Goal: Information Seeking & Learning: Learn about a topic

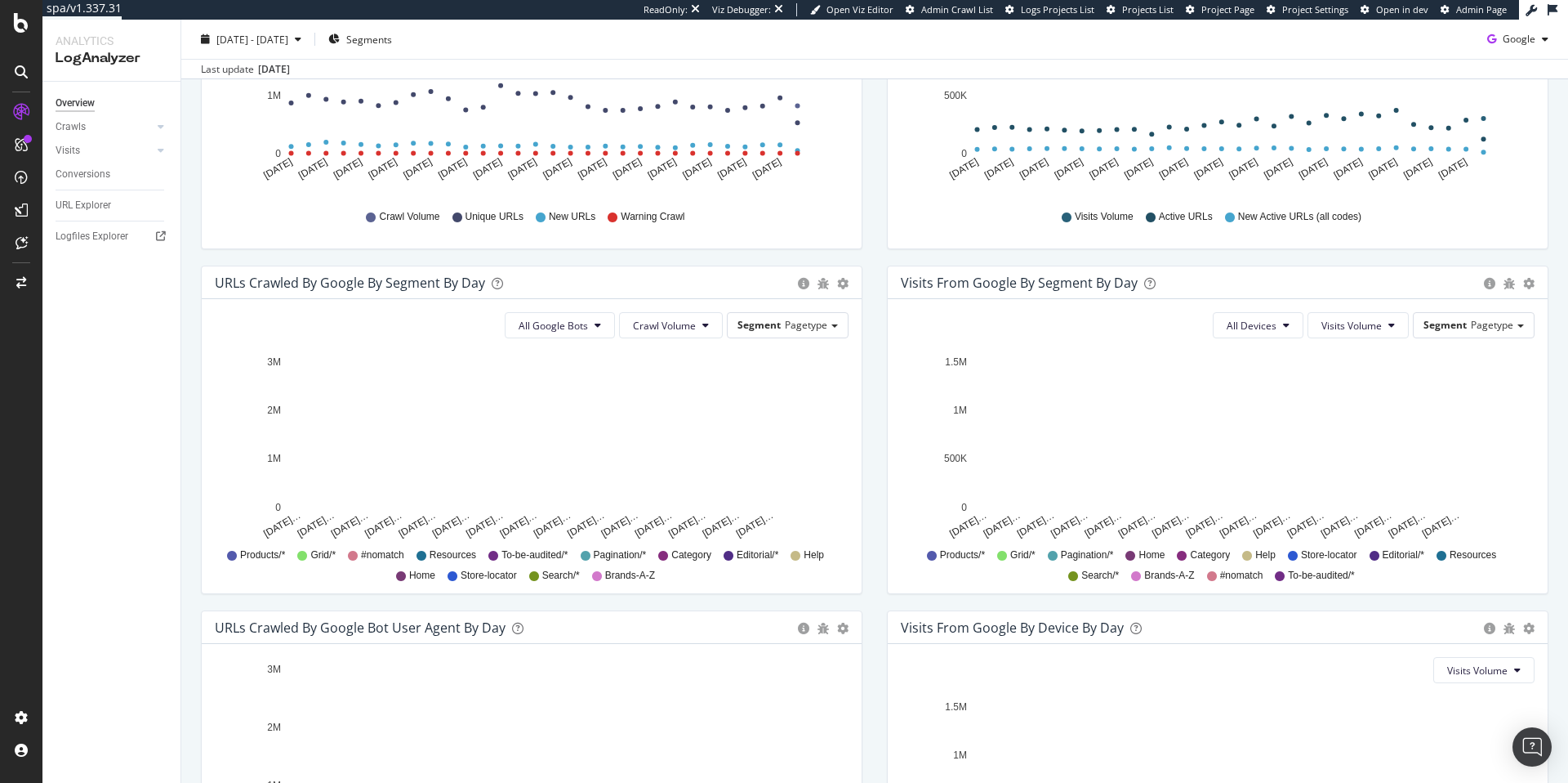
scroll to position [369, 0]
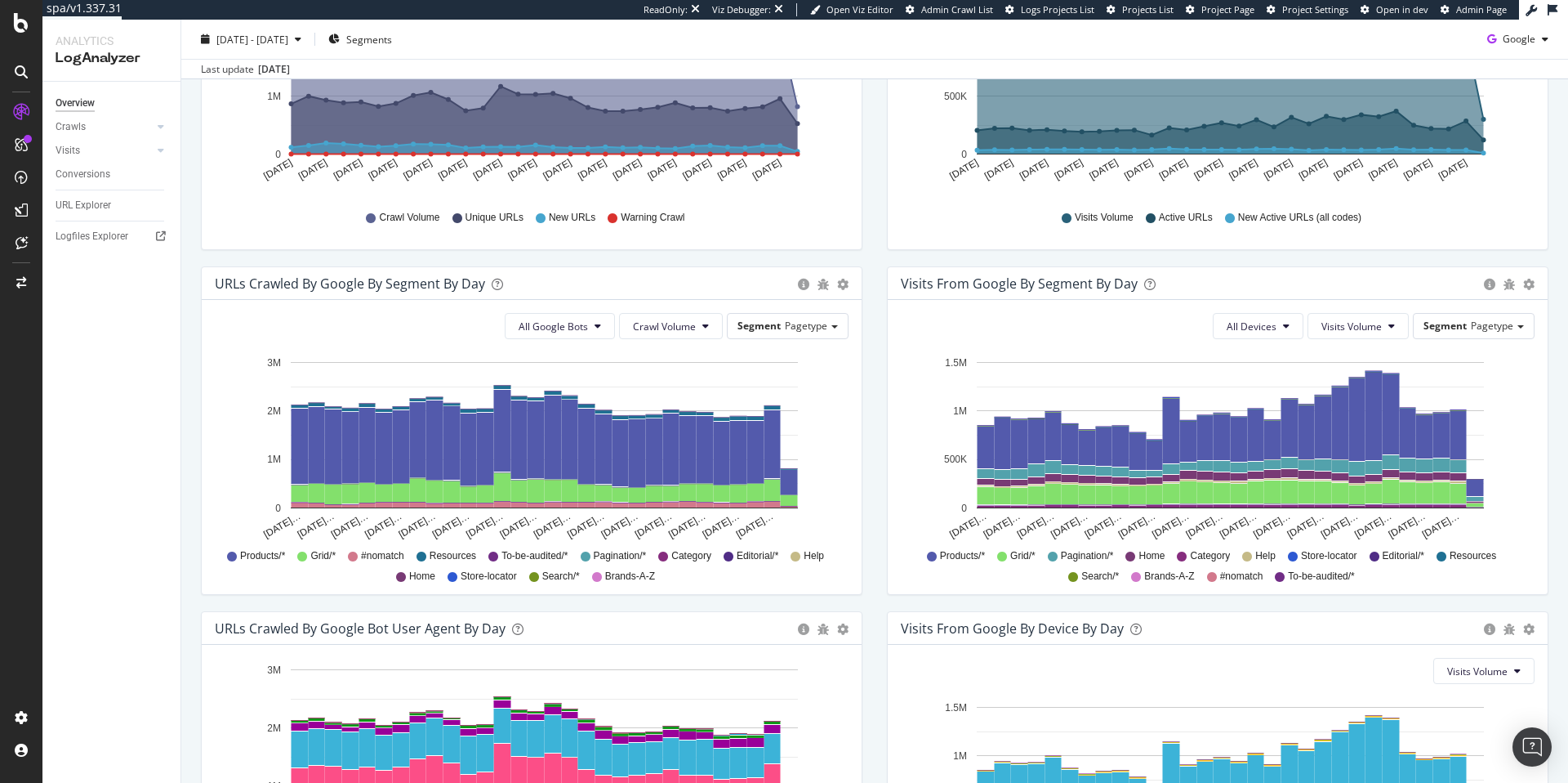
click at [1322, 559] on span "Store-locator" at bounding box center [1330, 556] width 57 height 14
click at [1291, 555] on icon at bounding box center [1292, 556] width 10 height 10
click at [1317, 574] on span "To-be-audited/*" at bounding box center [1321, 576] width 66 height 14
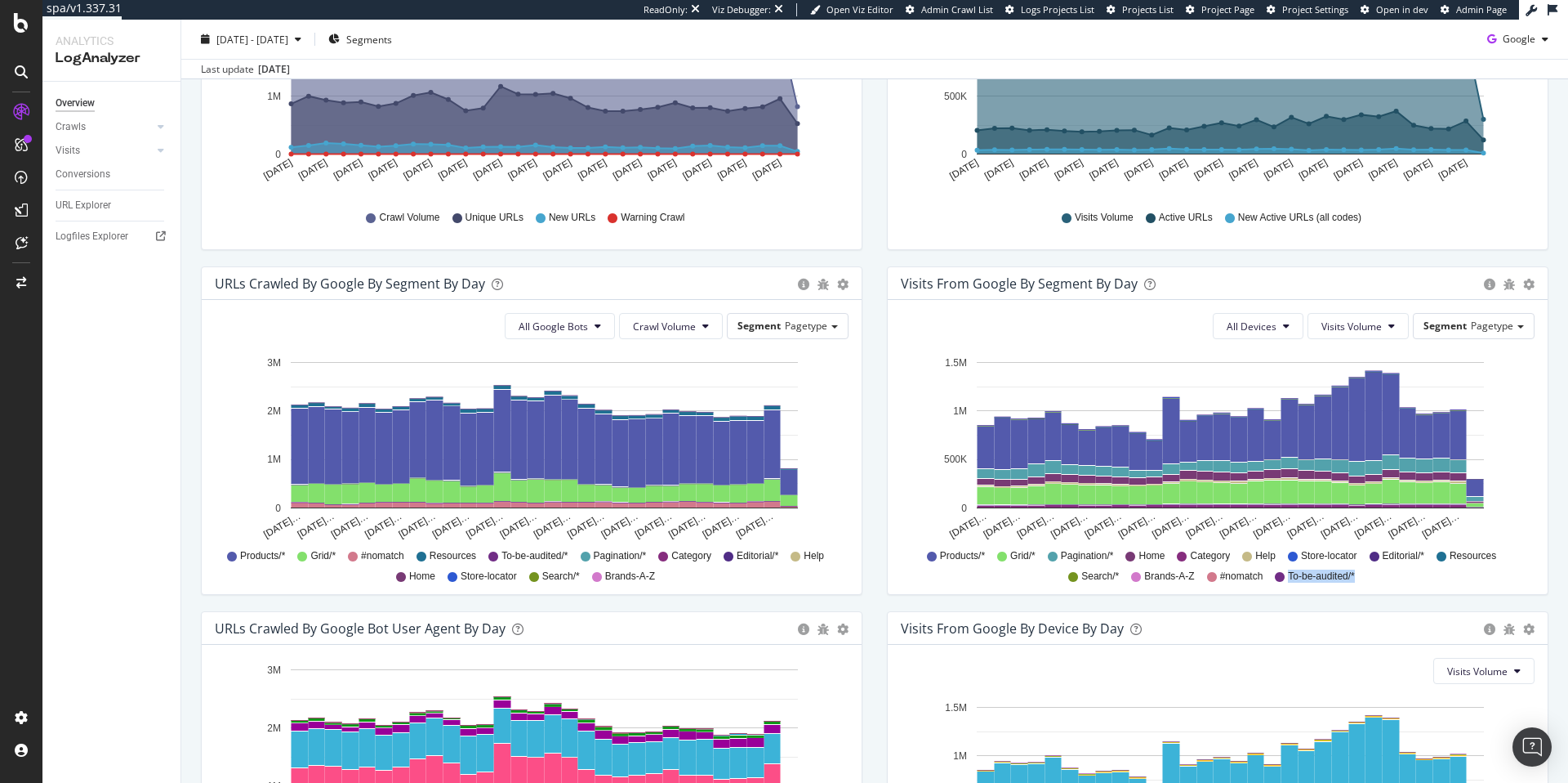
click at [1317, 574] on span "To-be-audited/*" at bounding box center [1321, 576] width 66 height 14
click at [1319, 576] on span "To-be-audited/*" at bounding box center [1321, 576] width 66 height 14
click at [694, 552] on span "Category" at bounding box center [690, 556] width 40 height 14
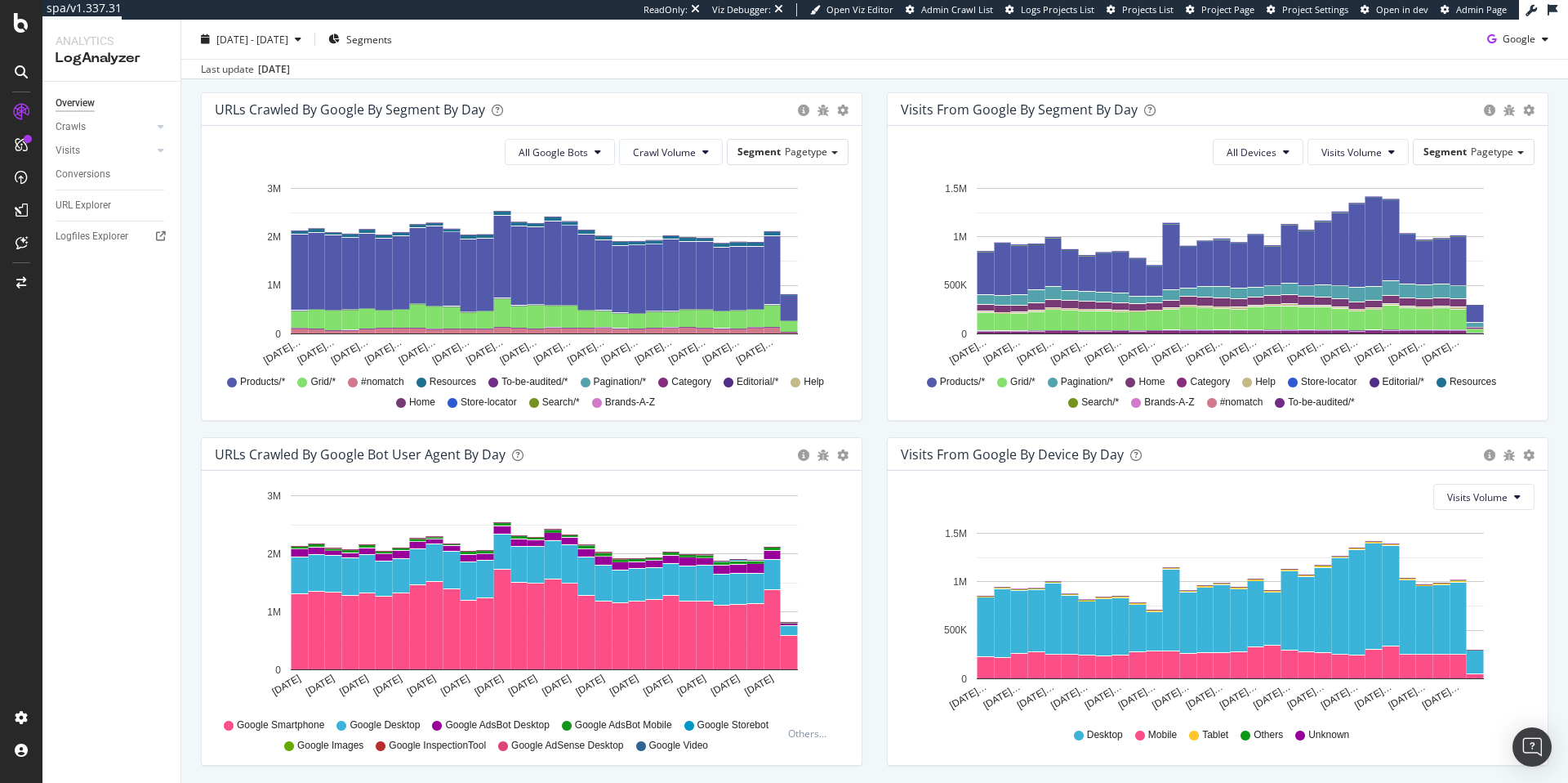
scroll to position [599, 0]
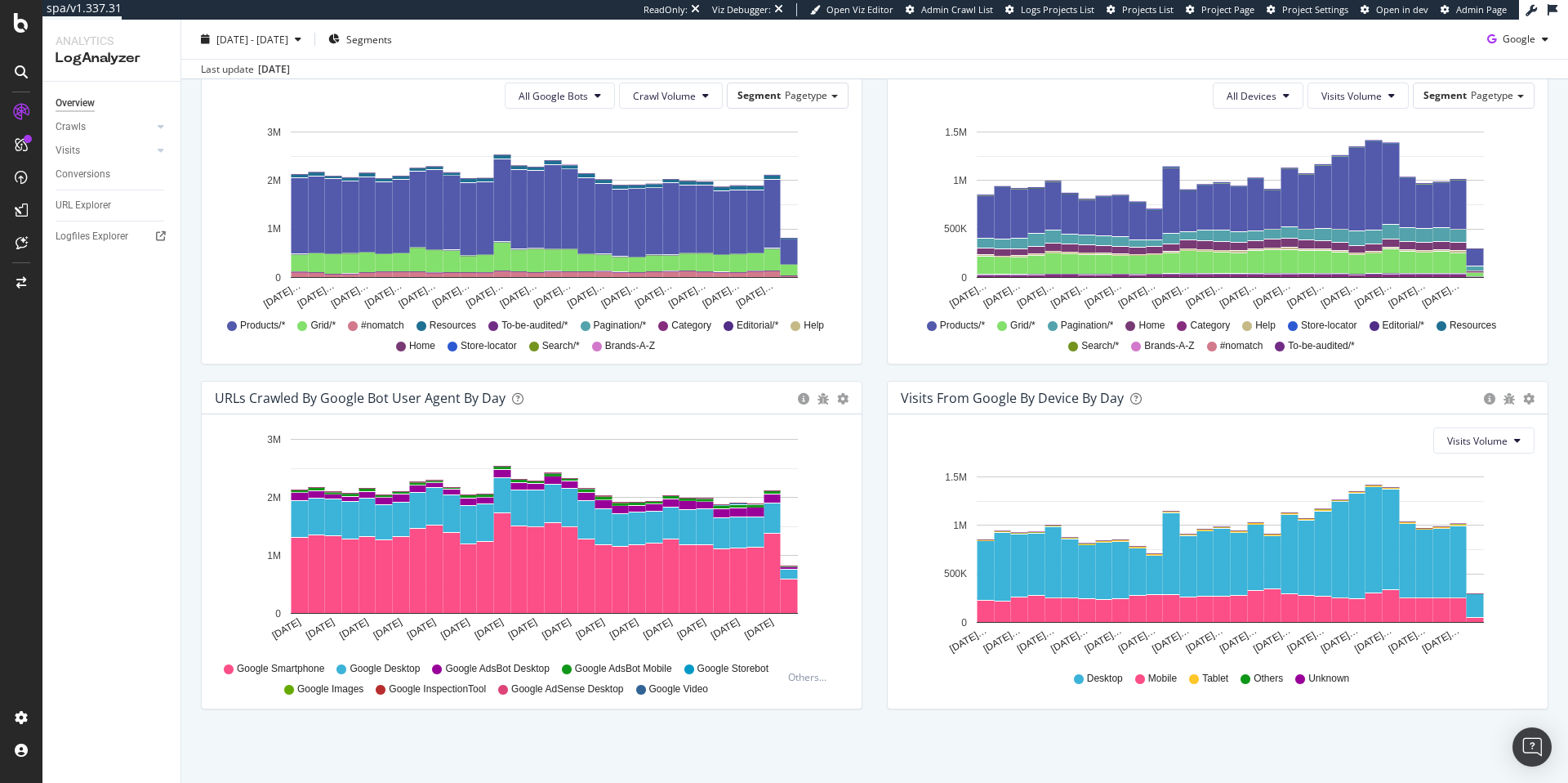
click at [703, 659] on div "Google Smartphone Google Desktop Google AdsBot Desktop Google AdsBot Mobile Goo…" at bounding box center [503, 677] width 558 height 36
click at [698, 669] on span "Google Storebot" at bounding box center [733, 669] width 71 height 14
click at [737, 669] on span "Google Storebot" at bounding box center [733, 669] width 71 height 14
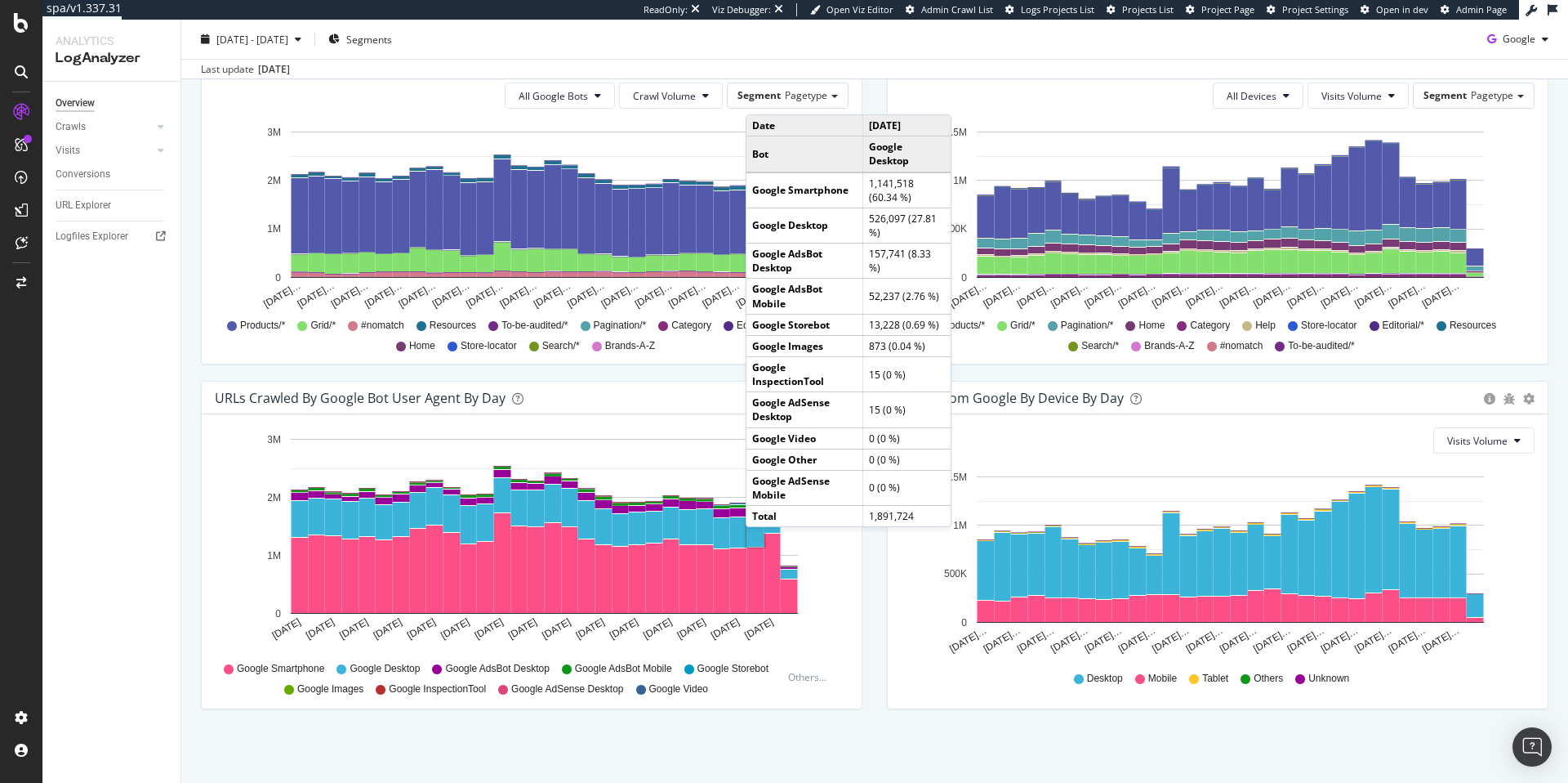
click at [1041, 428] on div "Visits Volume" at bounding box center [1217, 440] width 634 height 26
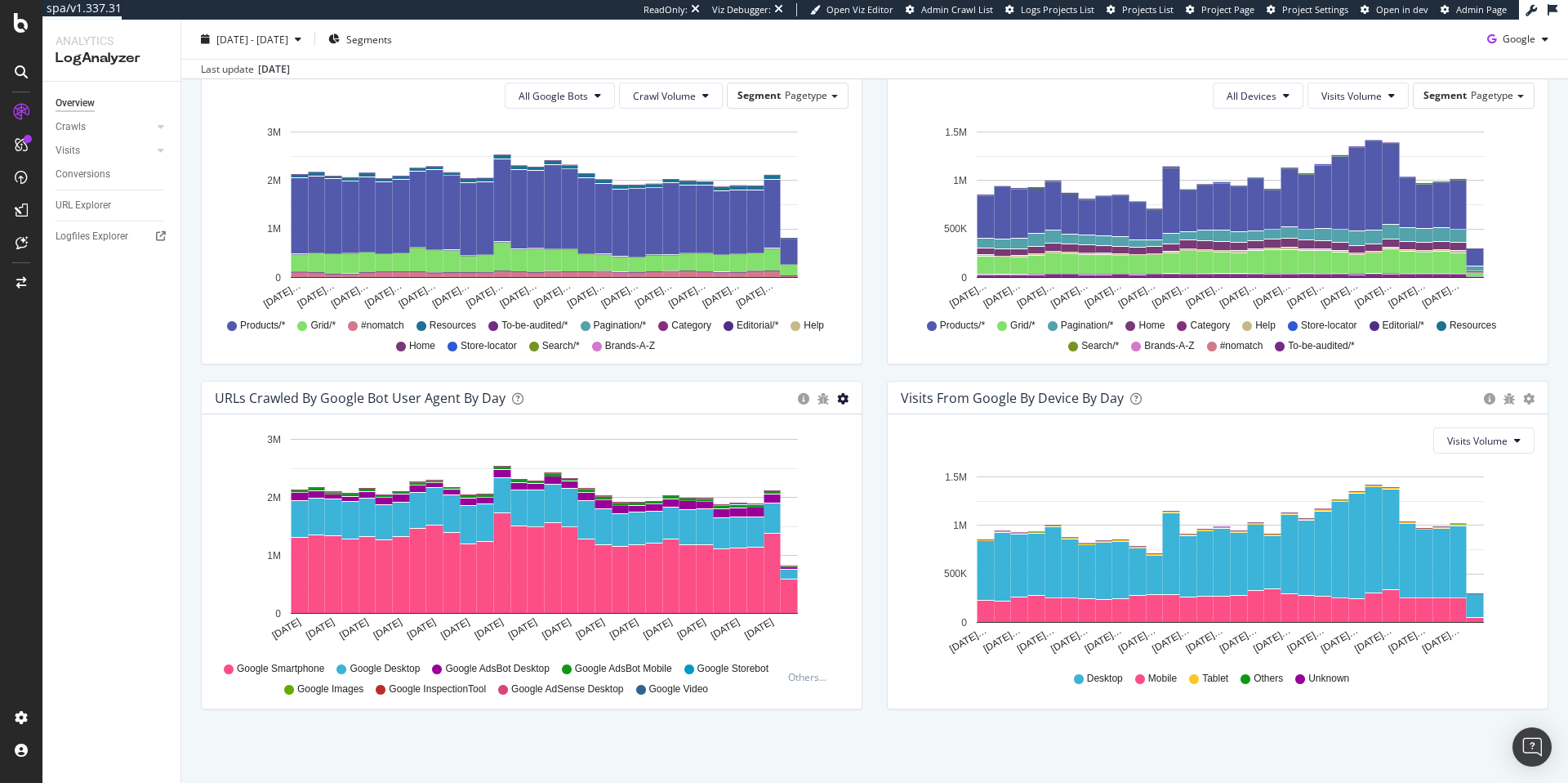
click at [842, 398] on icon "gear" at bounding box center [842, 398] width 12 height 12
click at [821, 468] on span "Timeline (by Percentage)" at bounding box center [773, 465] width 173 height 25
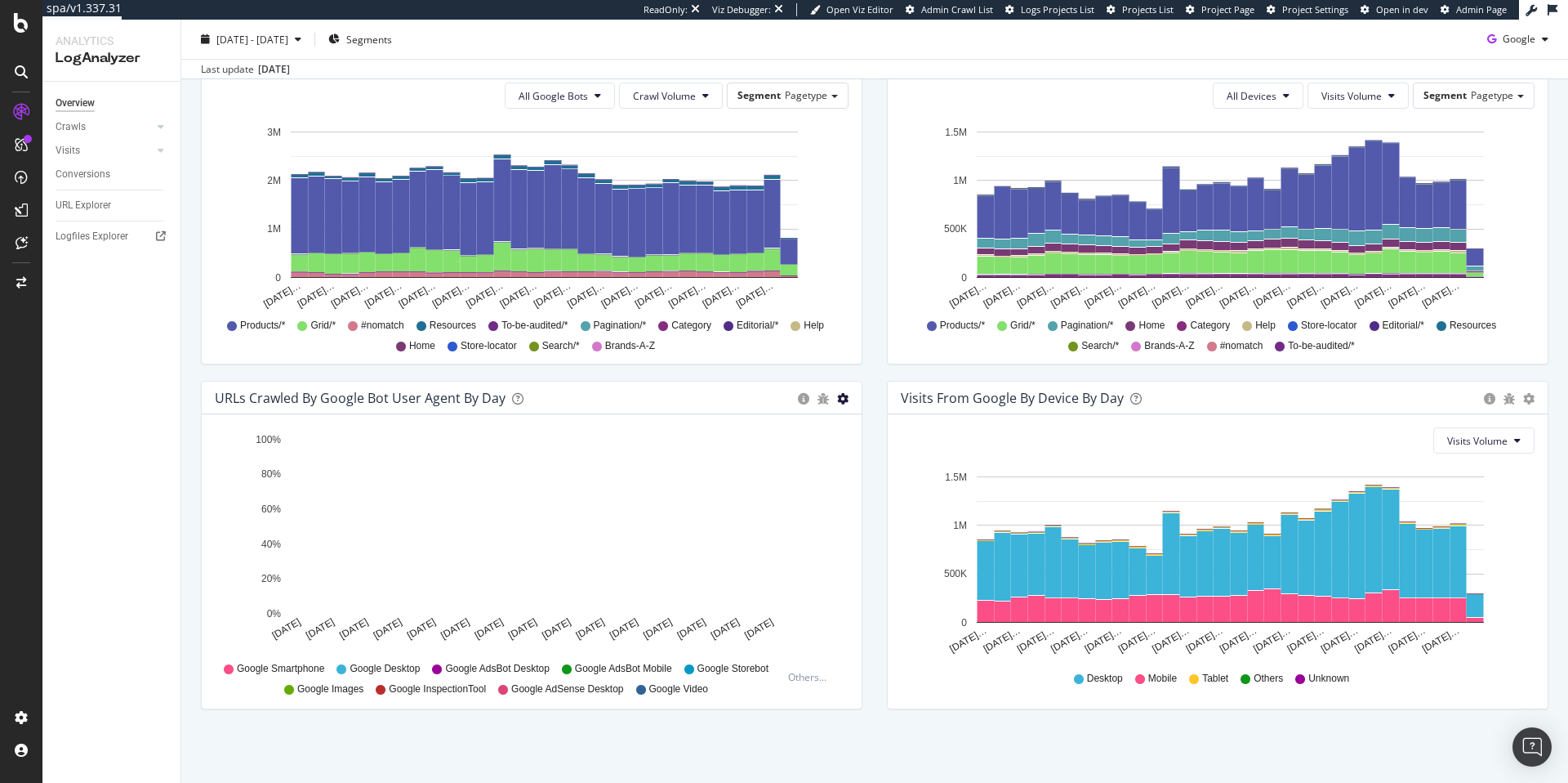
click at [840, 402] on icon "gear" at bounding box center [842, 398] width 12 height 12
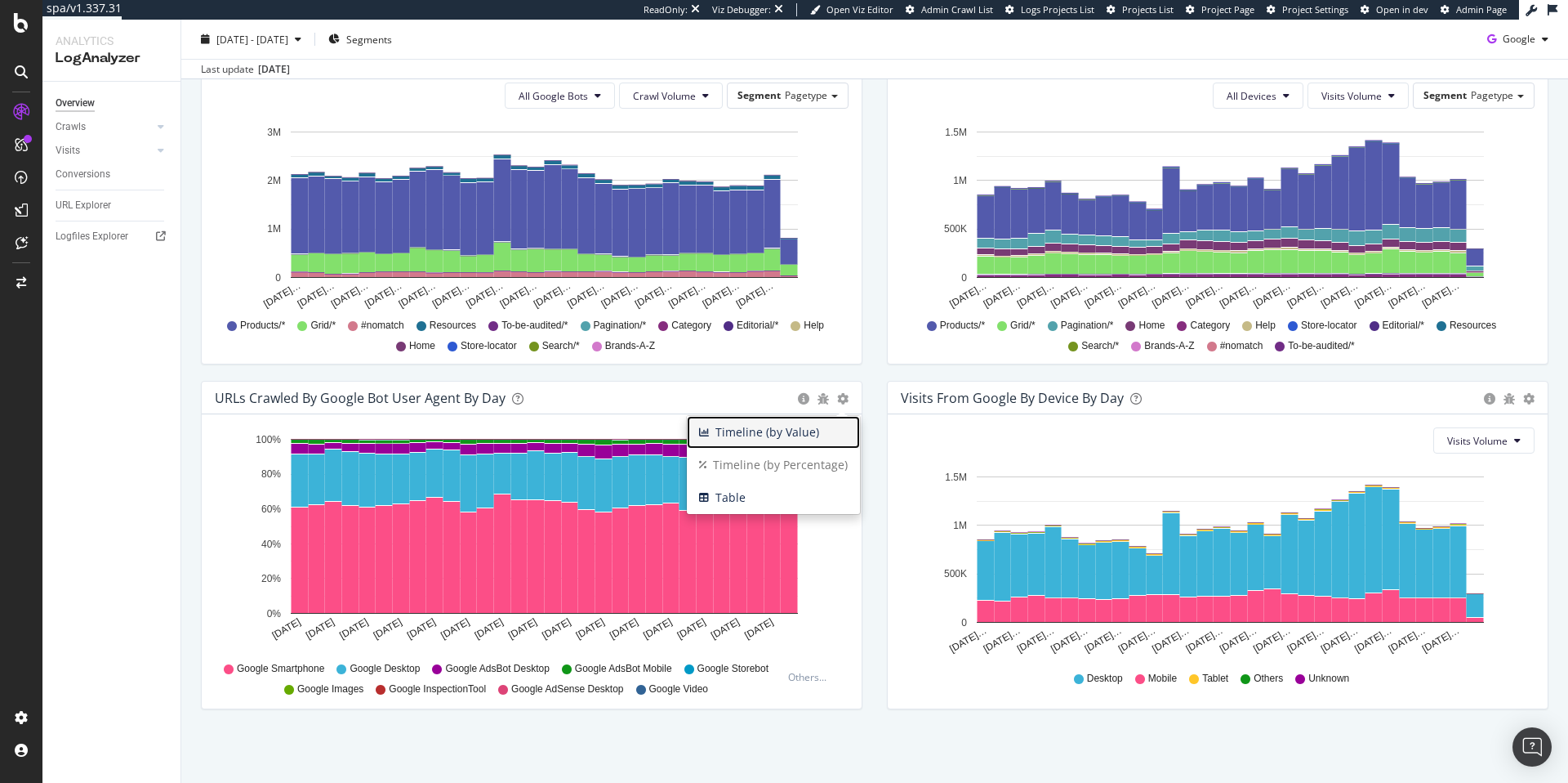
click at [824, 437] on span "Timeline (by Value)" at bounding box center [773, 433] width 173 height 25
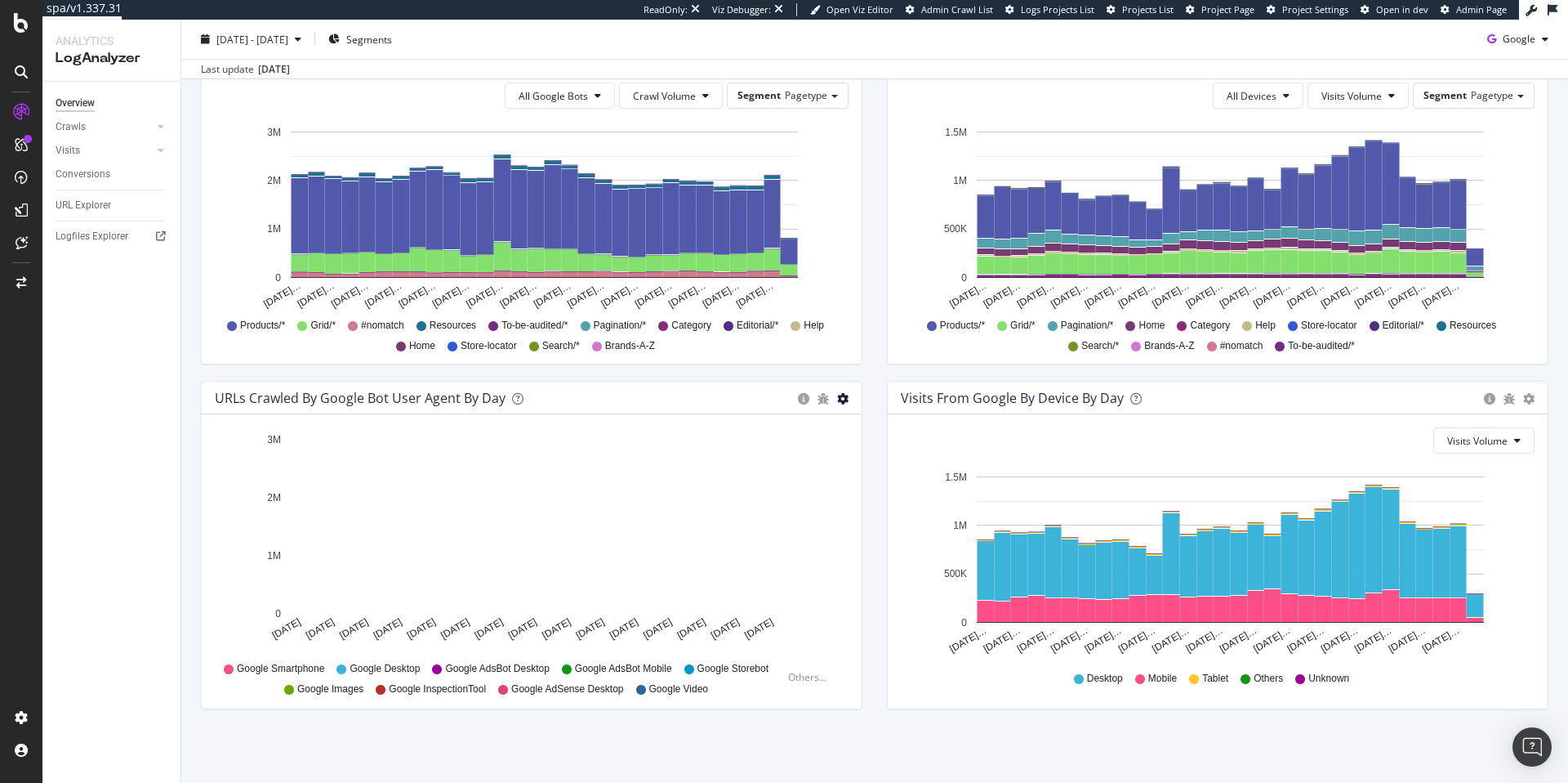
click at [842, 403] on icon "gear" at bounding box center [842, 398] width 12 height 12
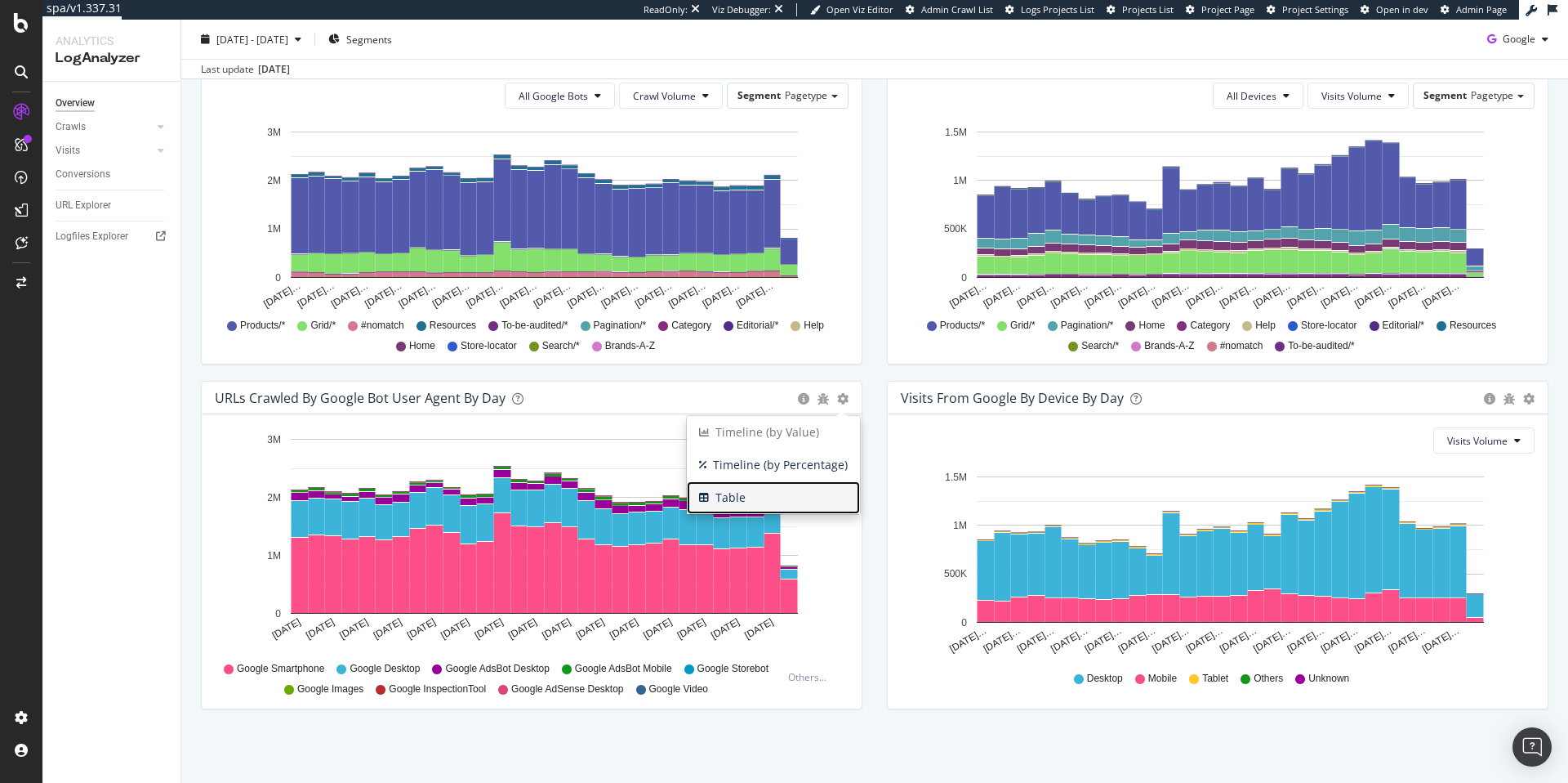
click at [815, 504] on span "Table" at bounding box center [773, 497] width 173 height 25
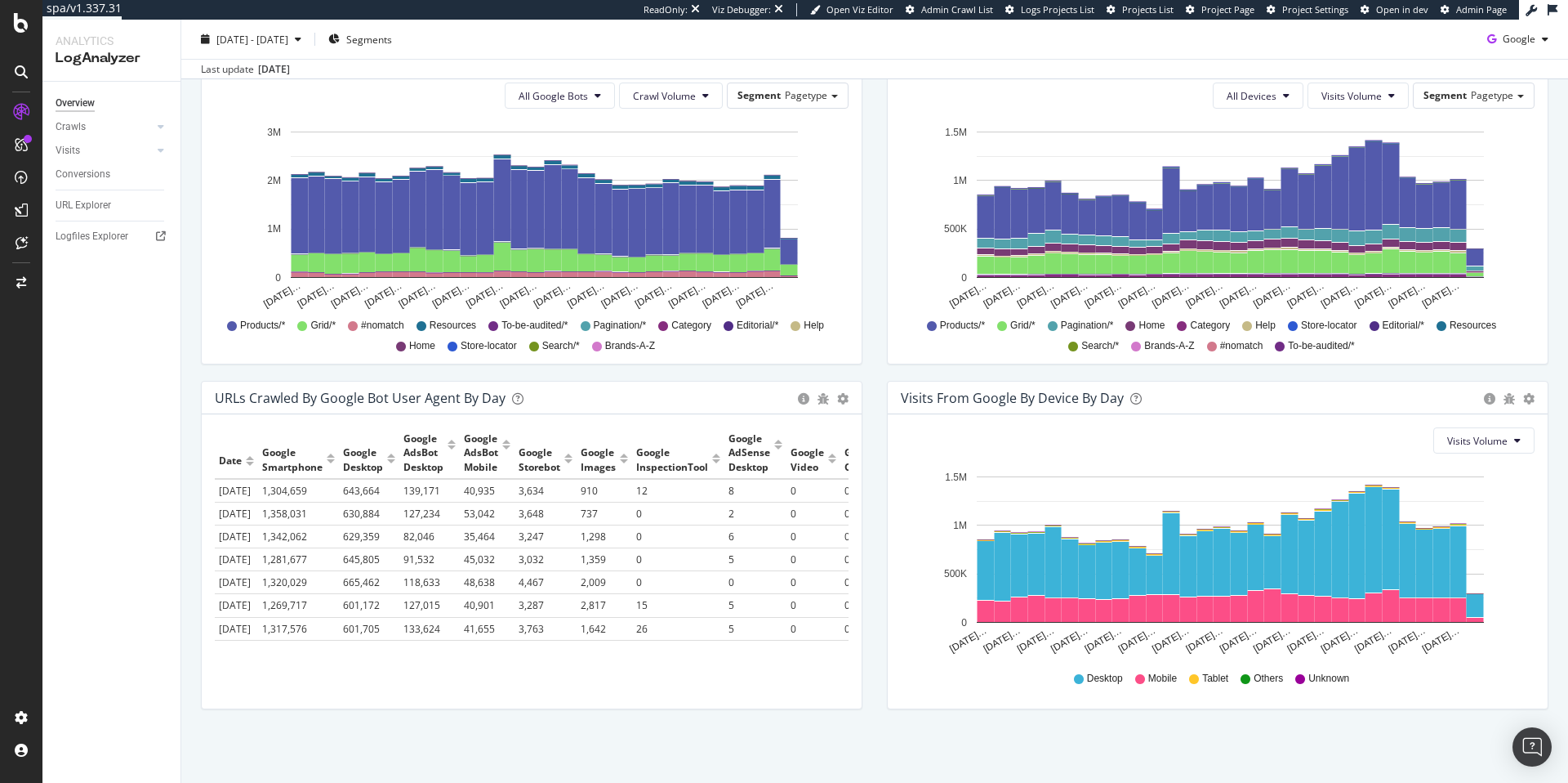
click at [848, 402] on div "URLs Crawled by Google bot User Agent By Day Timeline (by Value) Timeline (by P…" at bounding box center [532, 397] width 659 height 33
click at [845, 402] on icon "gear" at bounding box center [842, 398] width 12 height 12
click at [825, 482] on link "Table" at bounding box center [773, 497] width 173 height 33
click at [830, 434] on span "Timeline (by Value)" at bounding box center [773, 433] width 173 height 25
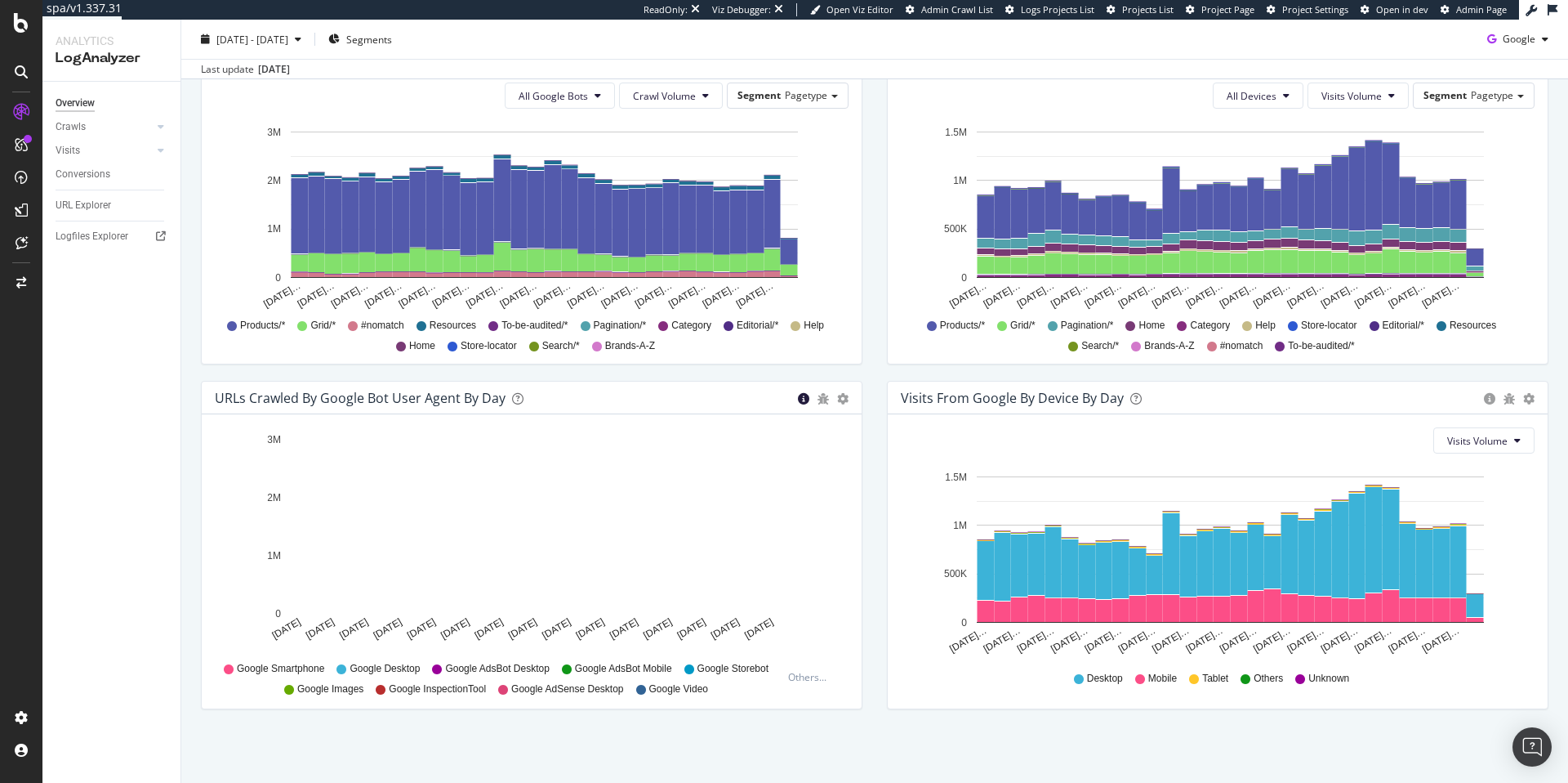
click at [804, 402] on icon "circle-info" at bounding box center [803, 398] width 12 height 12
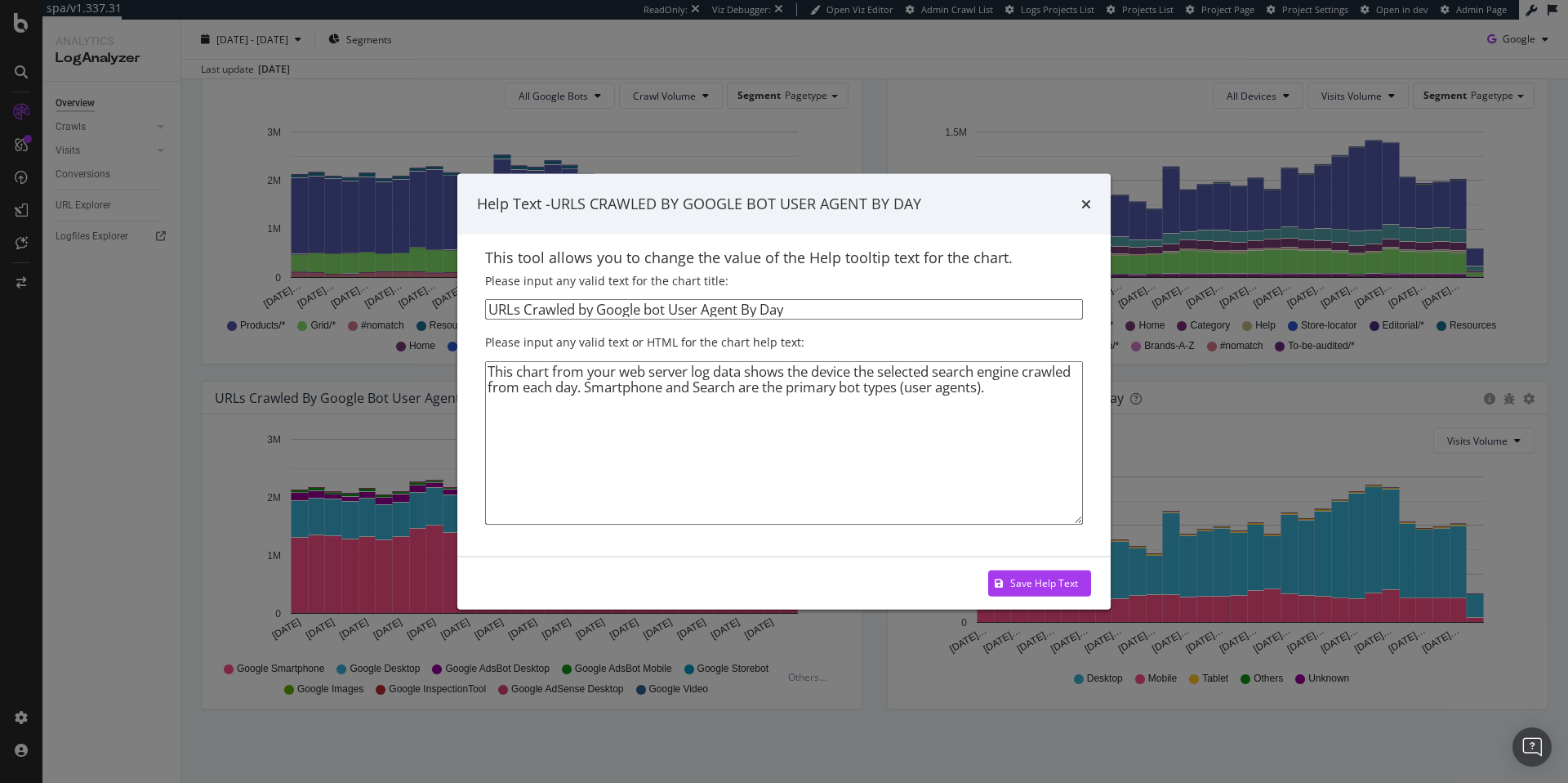
click at [804, 400] on textarea "This chart from your web server log data shows the device the selected search e…" at bounding box center [784, 442] width 597 height 163
click at [1086, 206] on icon "times" at bounding box center [1086, 204] width 10 height 13
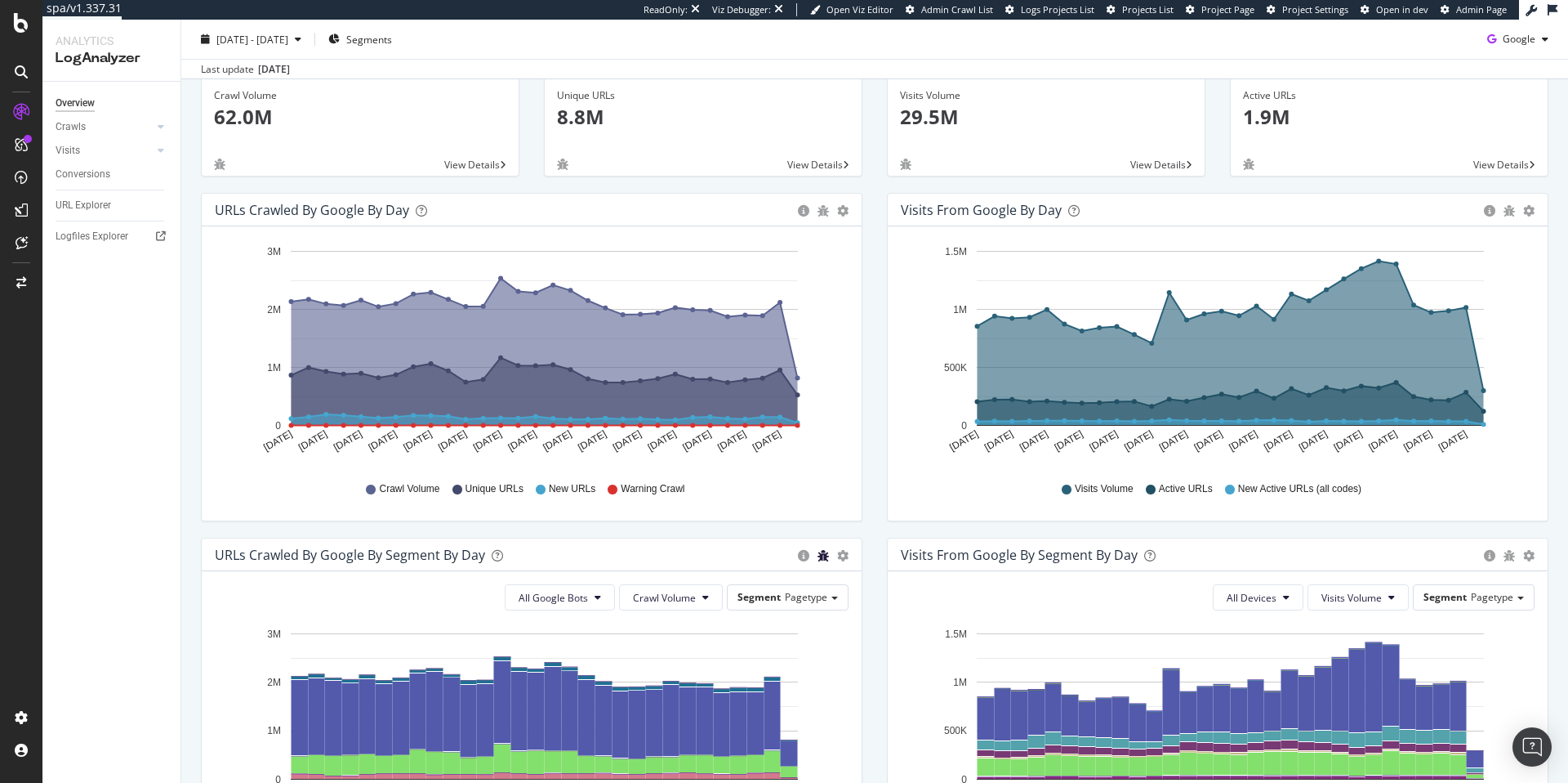
scroll to position [0, 0]
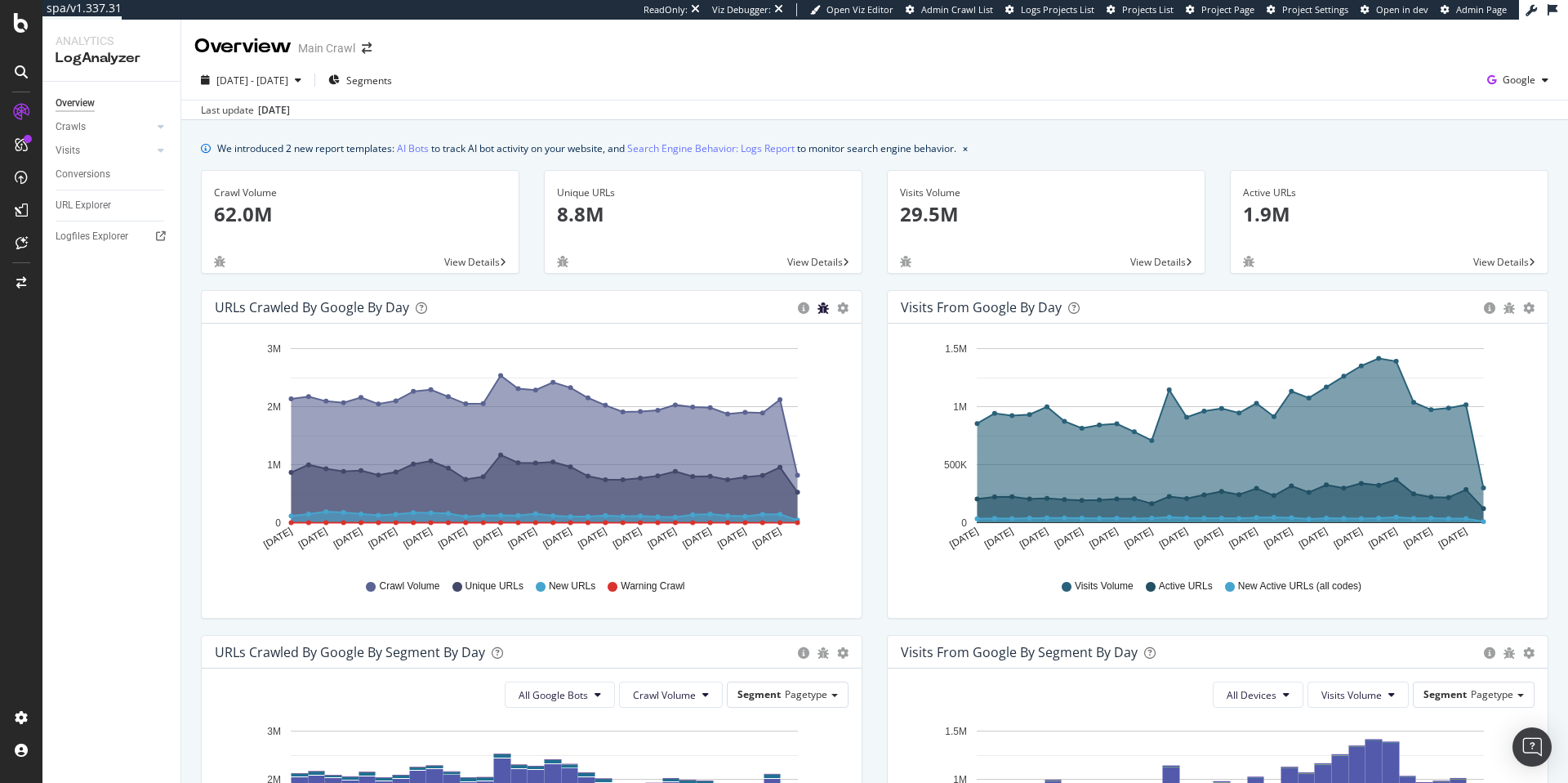
click at [823, 302] on icon "bug" at bounding box center [823, 308] width 12 height 12
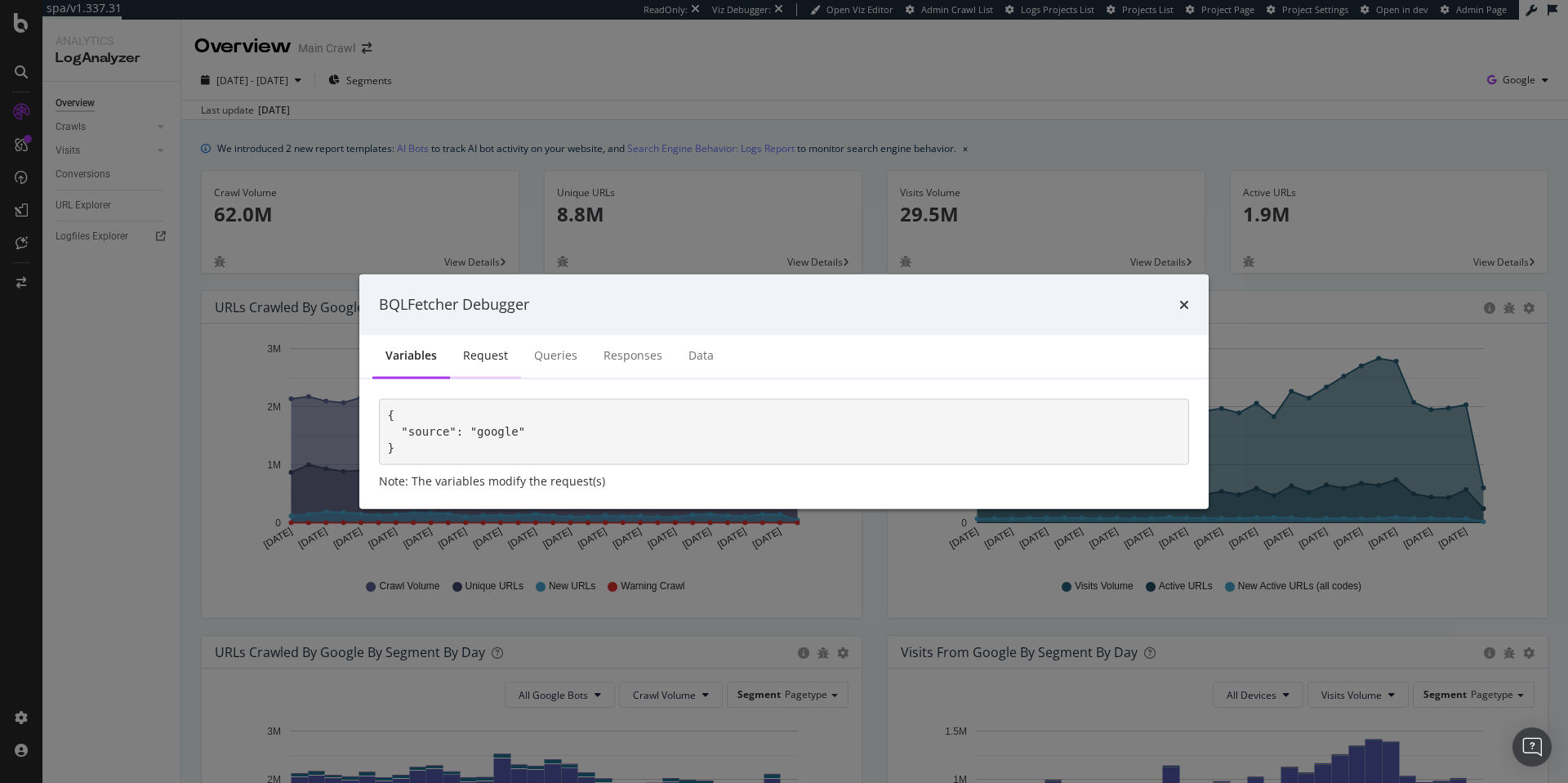
click at [486, 365] on div "Request" at bounding box center [486, 356] width 71 height 45
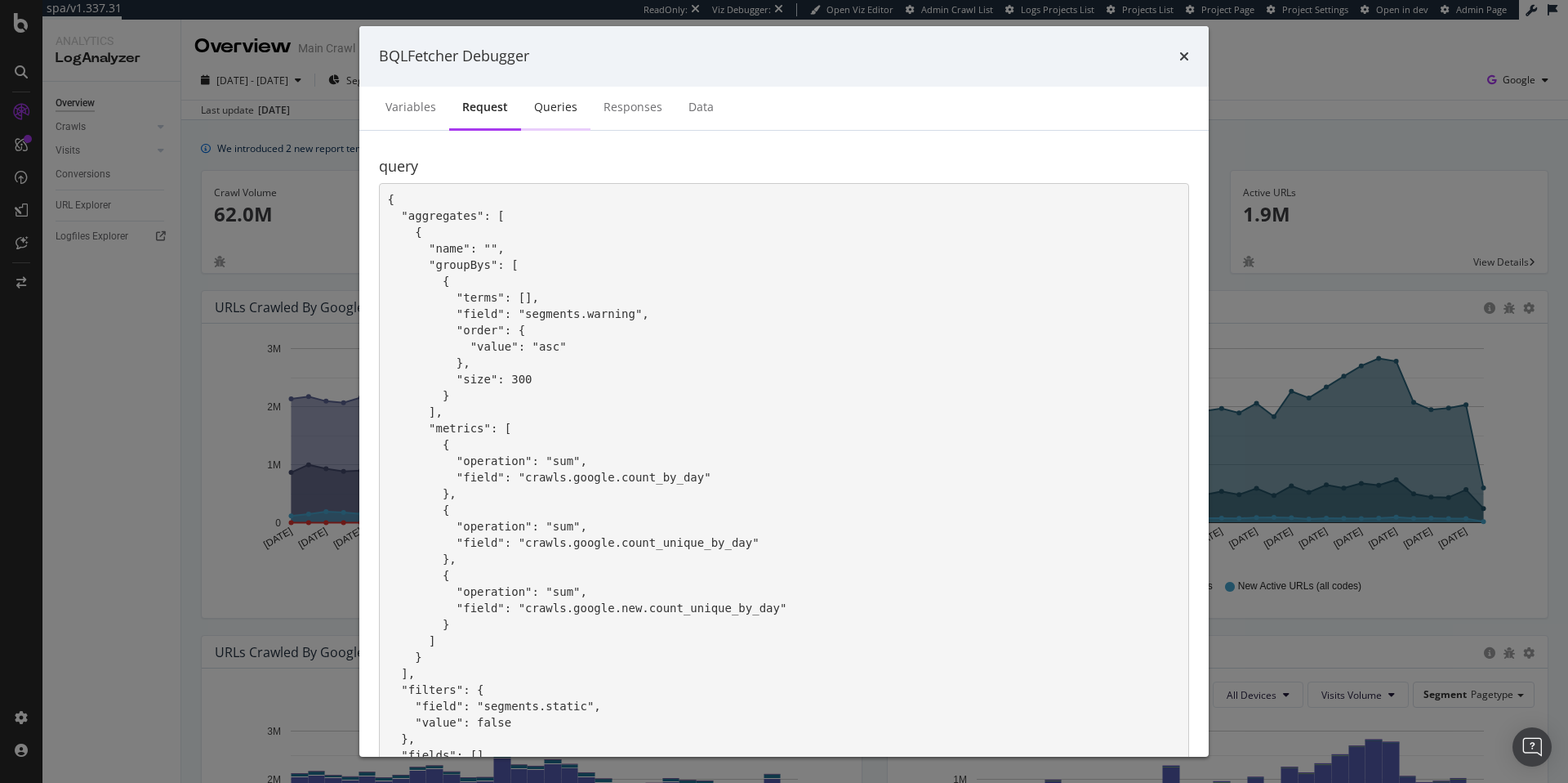
click at [537, 109] on div "Queries" at bounding box center [556, 106] width 43 height 16
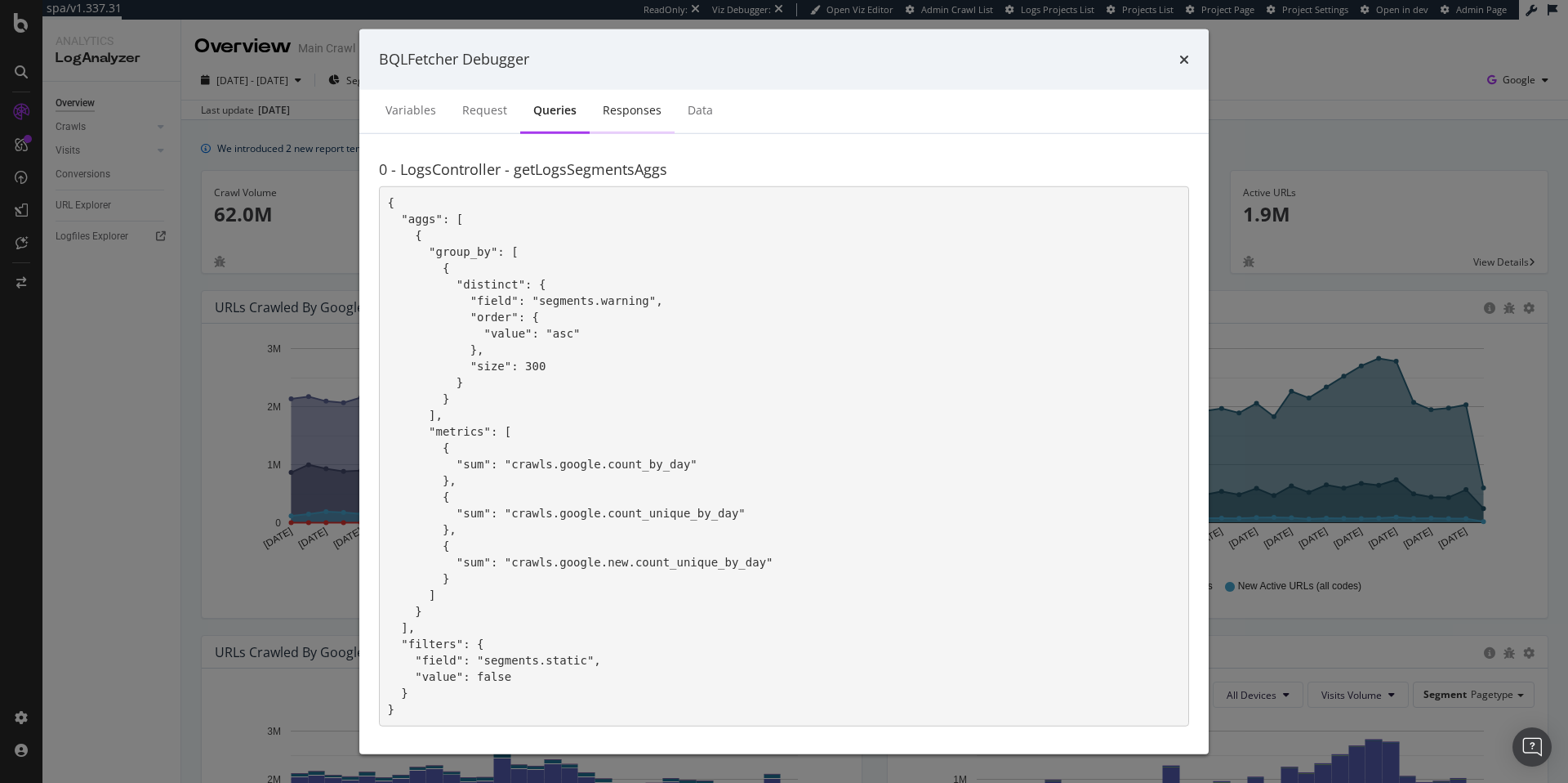
click at [645, 126] on div "Responses" at bounding box center [632, 110] width 85 height 45
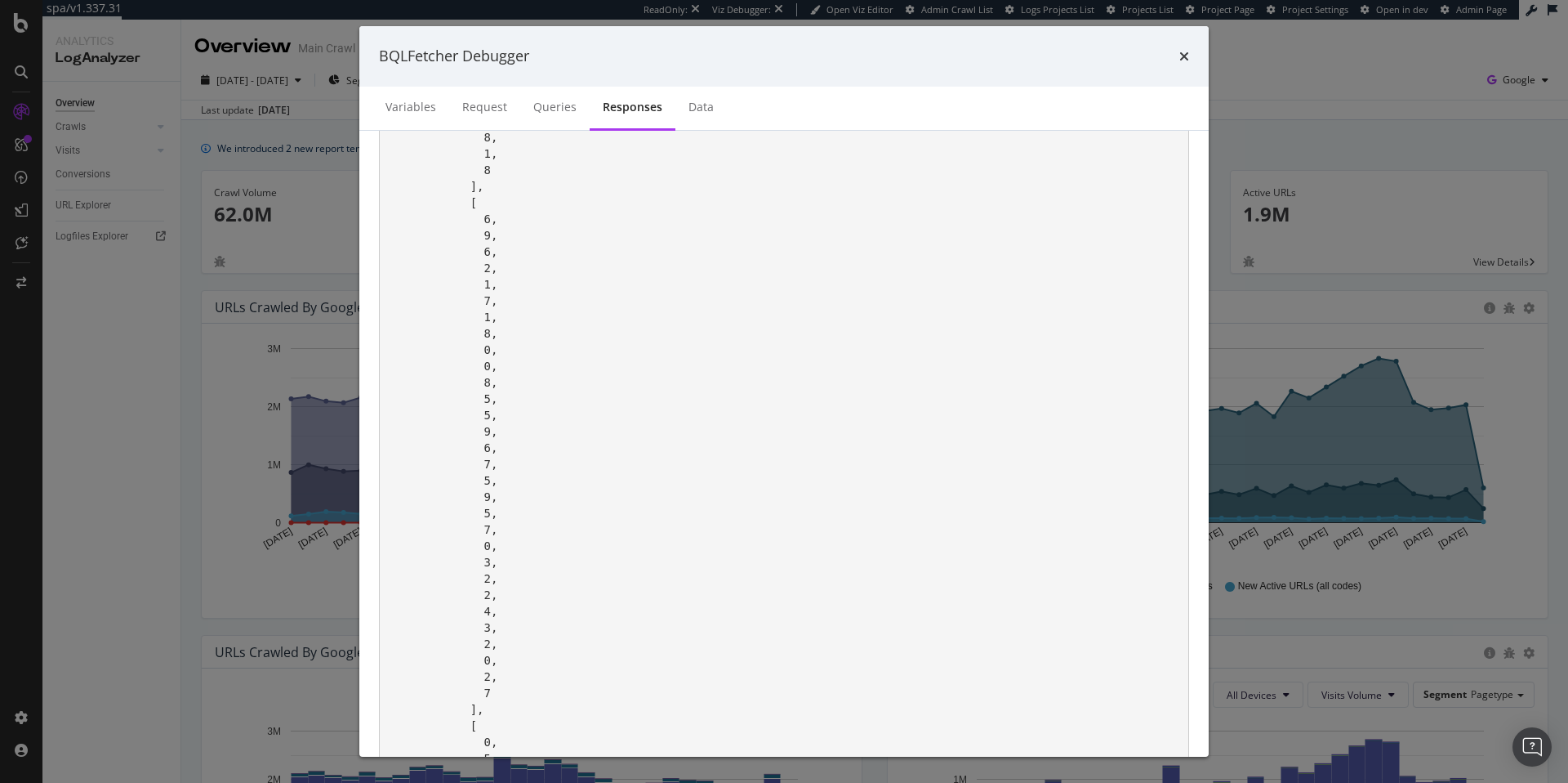
scroll to position [2536, 0]
click at [1184, 51] on icon "times" at bounding box center [1183, 56] width 10 height 13
